Goal: Task Accomplishment & Management: Complete application form

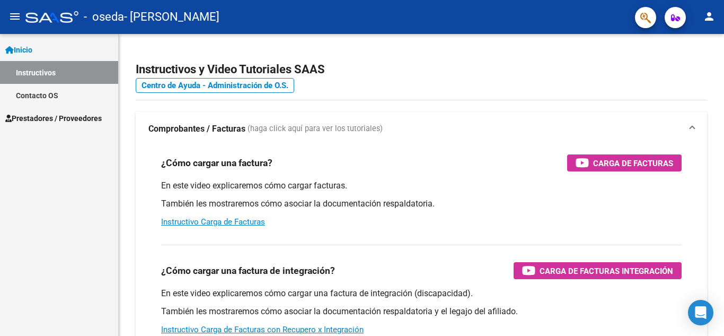
click at [69, 66] on link "Instructivos" at bounding box center [59, 72] width 118 height 23
click at [64, 114] on span "Prestadores / Proveedores" at bounding box center [53, 118] width 96 height 12
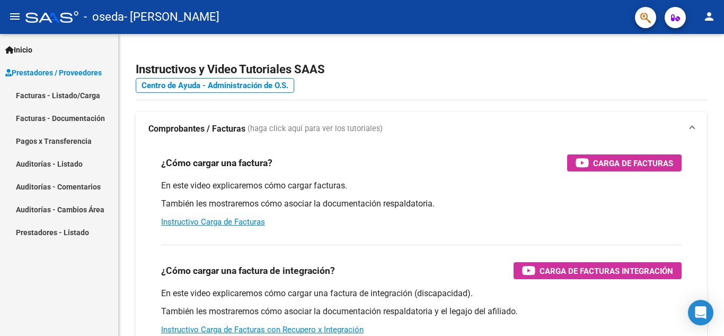
click at [64, 91] on link "Facturas - Listado/Carga" at bounding box center [59, 95] width 118 height 23
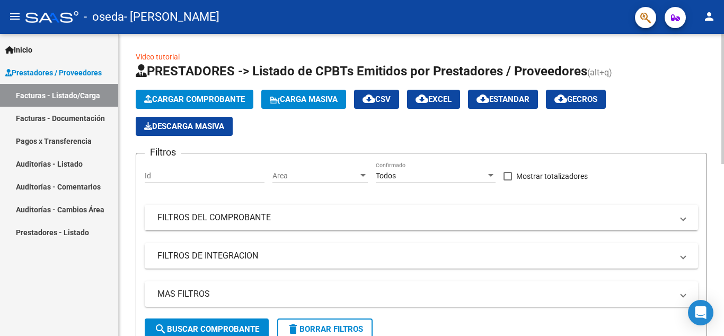
click at [159, 104] on button "Cargar Comprobante" at bounding box center [195, 99] width 118 height 19
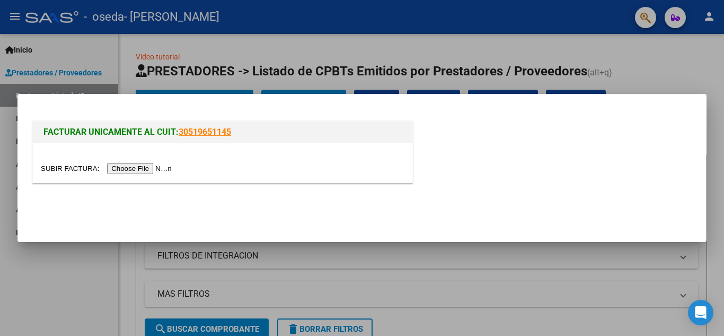
click at [162, 167] on input "file" at bounding box center [108, 168] width 134 height 11
click at [135, 168] on input "file" at bounding box center [108, 168] width 134 height 11
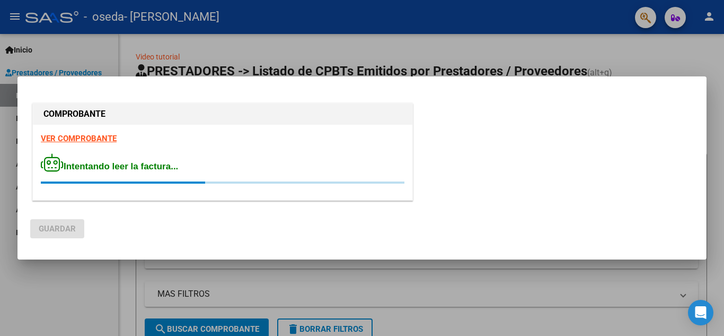
click at [265, 189] on div "VER COMPROBANTE Intentando leer la factura..." at bounding box center [223, 162] width 380 height 75
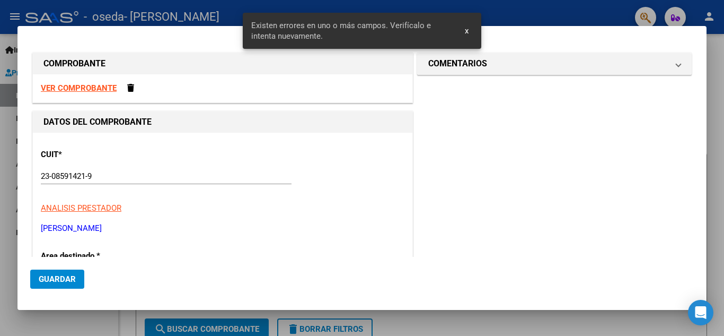
scroll to position [201, 0]
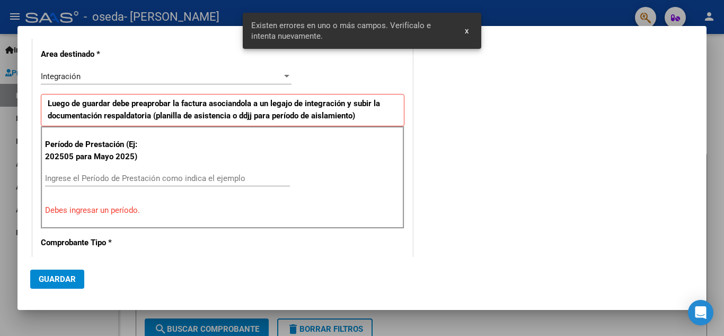
click at [67, 172] on div "Ingrese el Período de Prestación como indica el ejemplo" at bounding box center [167, 178] width 245 height 16
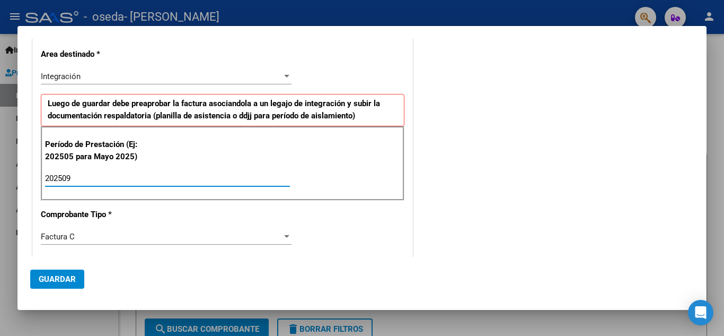
type input "202509"
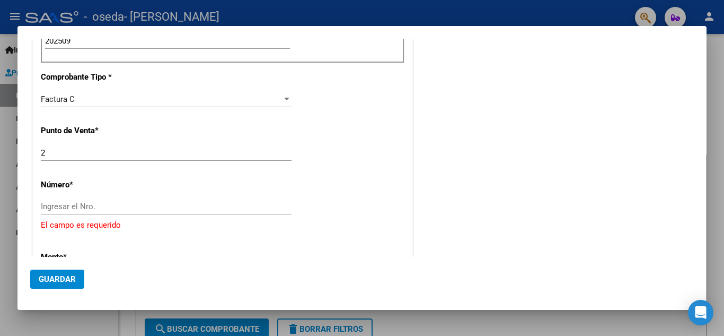
scroll to position [362, 0]
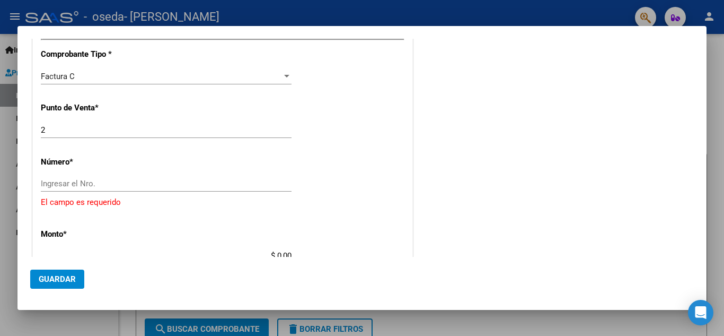
click at [107, 172] on div "CUIT * 23-08591421-9 Ingresar CUIT ANALISIS PRESTADOR [PERSON_NAME] [PERSON_NAM…" at bounding box center [223, 191] width 380 height 841
click at [88, 181] on input "Ingresar el Nro." at bounding box center [166, 184] width 251 height 10
click at [44, 184] on input "Ingresar el Nro." at bounding box center [166, 184] width 251 height 10
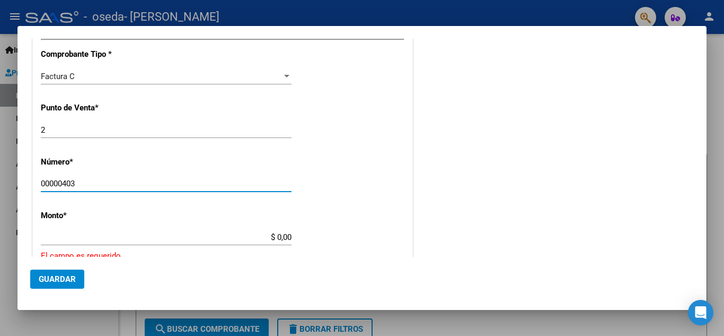
type input "00000403"
click at [55, 232] on div "$ 0,00 Ingresar el monto" at bounding box center [166, 237] width 251 height 16
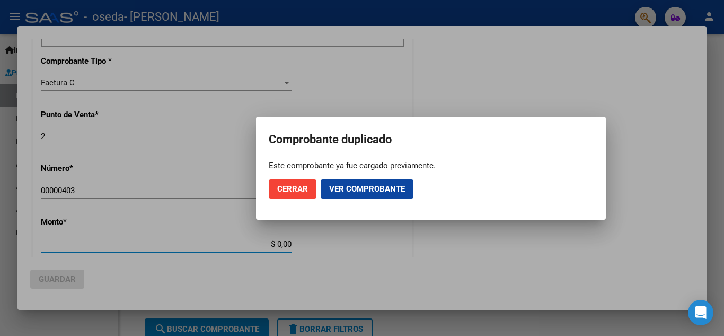
scroll to position [368, 0]
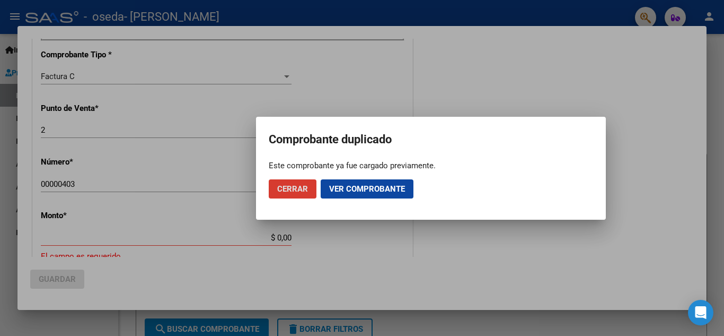
click at [344, 216] on mat-dialog-container "Comprobante duplicado Este comprobante ya fue cargado previamente. Cerrar Ver c…" at bounding box center [431, 168] width 350 height 103
click at [373, 191] on span "Ver comprobante" at bounding box center [367, 189] width 76 height 10
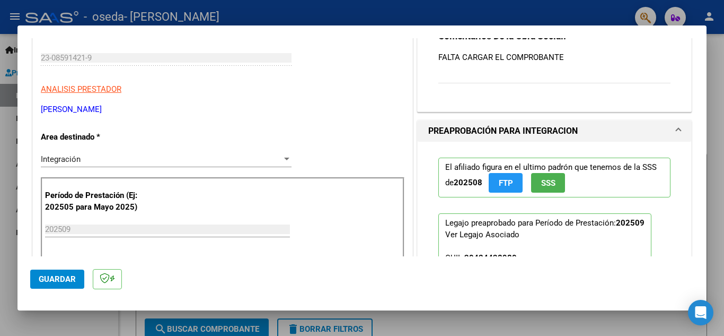
scroll to position [131, 0]
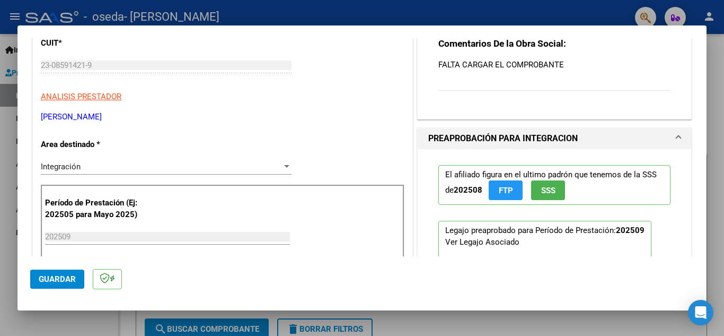
click at [64, 226] on div "Período de Prestación (Ej: 202505 para [DATE]) 202509 Ingrese el Período de Pre…" at bounding box center [223, 236] width 364 height 102
click at [61, 234] on input "202509" at bounding box center [167, 237] width 245 height 10
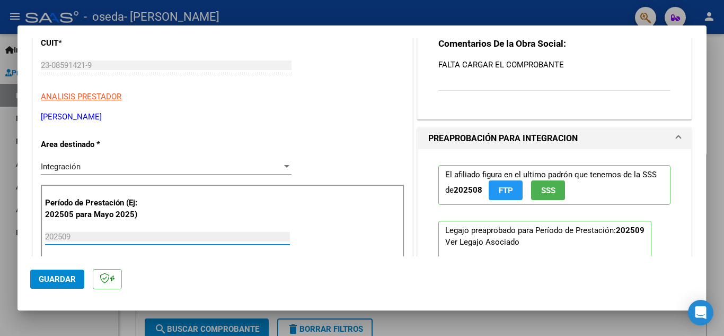
click at [61, 234] on input "202509" at bounding box center [167, 237] width 245 height 10
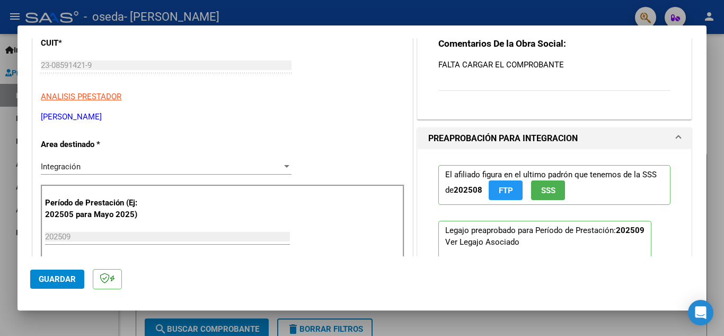
scroll to position [0, 0]
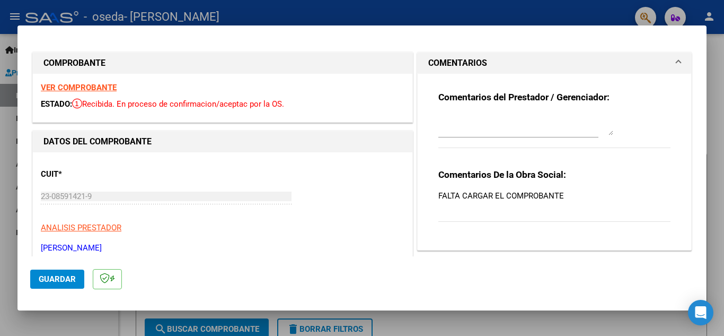
drag, startPoint x: 42, startPoint y: 58, endPoint x: 39, endPoint y: 177, distance: 118.8
click at [231, 53] on div "COMPROBANTE VER COMPROBANTE ESTADO: Recibida. En proceso de confirmacion/acepta…" at bounding box center [222, 87] width 381 height 71
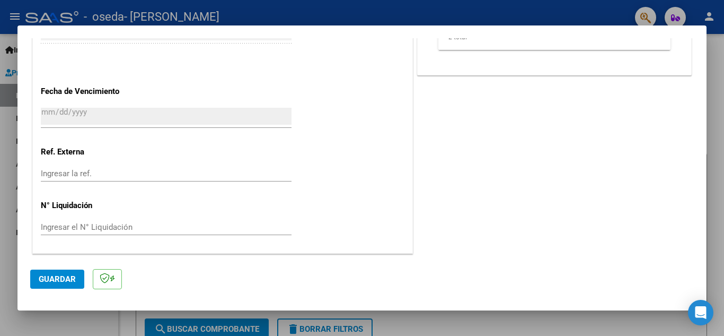
drag, startPoint x: 43, startPoint y: 57, endPoint x: 426, endPoint y: 295, distance: 450.5
click at [426, 295] on mat-dialog-container "COMPROBANTE VER COMPROBANTE ESTADO: Recibida. En proceso de confirmacion/acepta…" at bounding box center [361, 167] width 689 height 285
copy mat-dialog-container "LOREMIPSUMD SIT AMETCONSECT ADIPIS: Elitsedd. Ei tempori ut laboreetdolo/magnaa…"
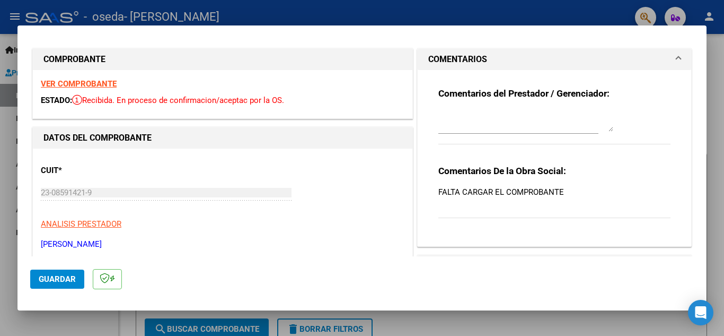
scroll to position [0, 0]
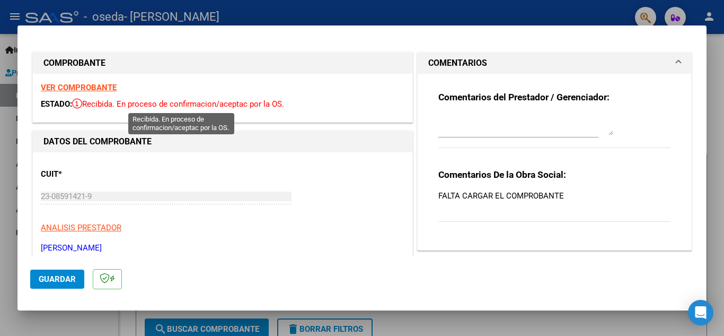
click at [92, 88] on strong "VER COMPROBANTE" at bounding box center [79, 88] width 76 height 10
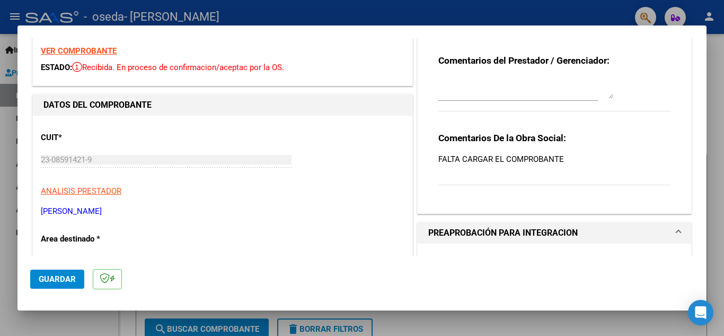
scroll to position [10, 0]
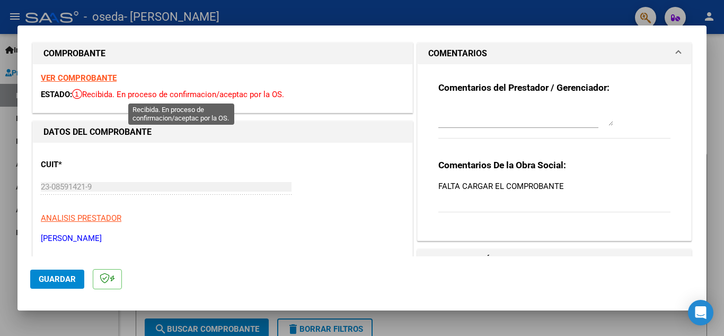
drag, startPoint x: 287, startPoint y: 94, endPoint x: 98, endPoint y: 93, distance: 188.8
click at [98, 93] on span "Recibida. En proceso de confirmacion/aceptac por la OS." at bounding box center [178, 95] width 212 height 10
drag, startPoint x: 43, startPoint y: 65, endPoint x: 335, endPoint y: 92, distance: 292.9
click at [335, 92] on div "VER COMPROBANTE ESTADO: Recibida. En proceso de confirmacion/aceptac por la OS." at bounding box center [223, 88] width 380 height 48
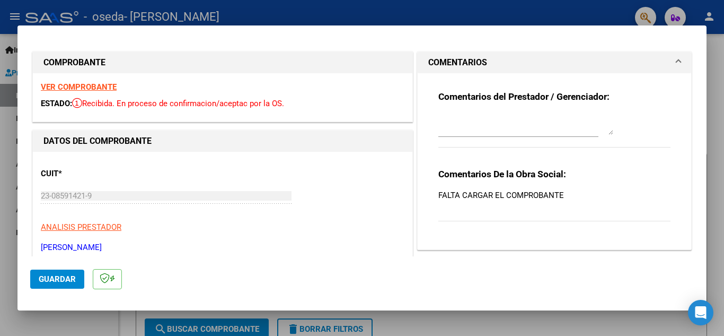
scroll to position [0, 0]
click at [66, 279] on span "Guardar" at bounding box center [57, 279] width 37 height 10
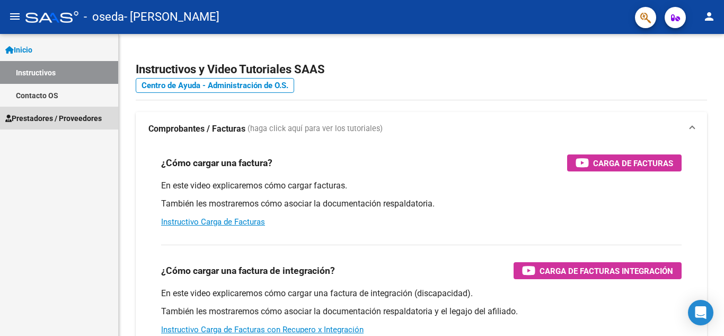
click at [75, 117] on span "Prestadores / Proveedores" at bounding box center [53, 118] width 96 height 12
click at [67, 116] on span "Prestadores / Proveedores" at bounding box center [53, 118] width 96 height 12
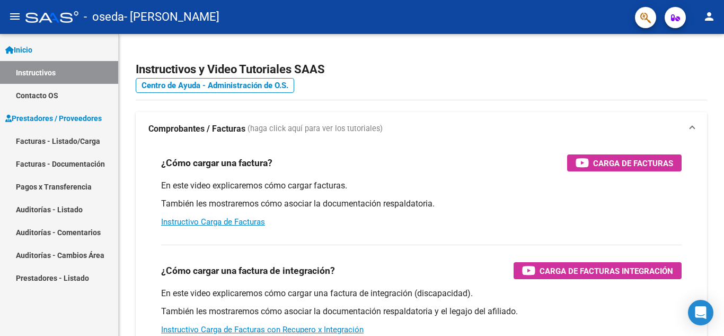
click at [57, 138] on link "Facturas - Listado/Carga" at bounding box center [59, 140] width 118 height 23
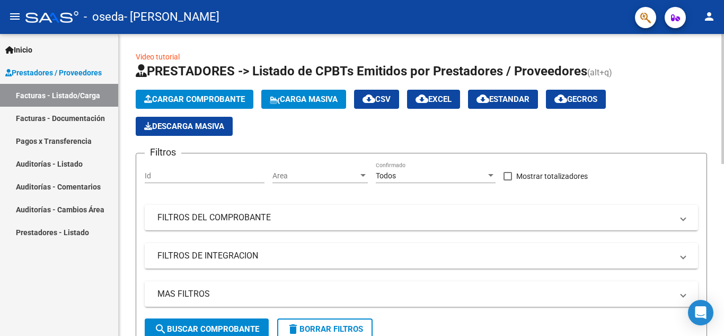
click at [173, 96] on span "Cargar Comprobante" at bounding box center [194, 99] width 101 height 10
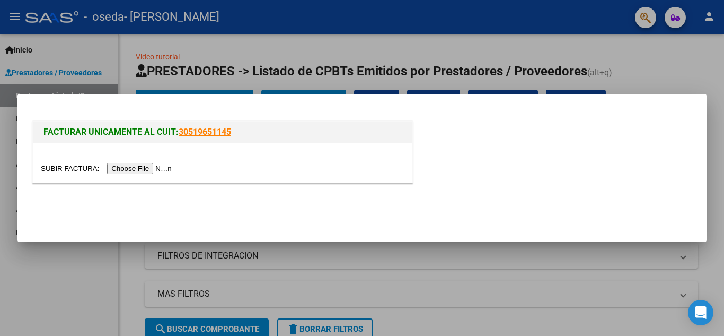
click at [157, 166] on input "file" at bounding box center [108, 168] width 134 height 11
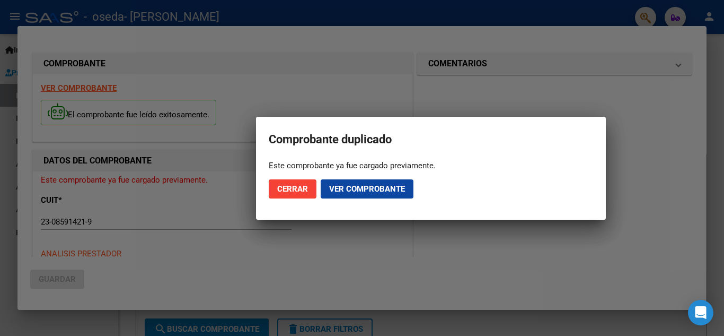
drag, startPoint x: 269, startPoint y: 136, endPoint x: 423, endPoint y: 216, distance: 172.9
click at [423, 216] on mat-dialog-container "Comprobante duplicado Este comprobante ya fue cargado previamente. Cerrar Ver c…" at bounding box center [431, 168] width 350 height 103
copy app-popup "Comprobante duplicado Este comprobante ya fue cargado previamente. Cerrar Ver c…"
